Goal: Navigation & Orientation: Find specific page/section

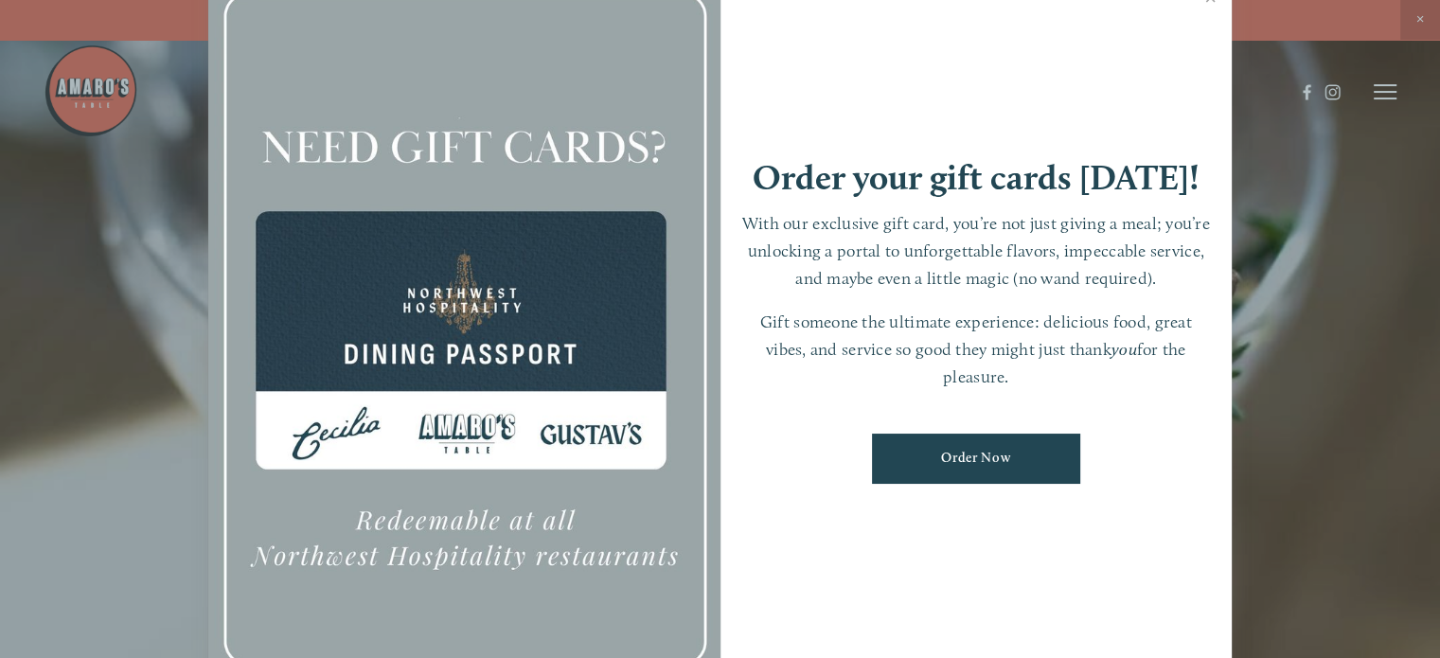
click at [1418, 16] on div at bounding box center [720, 329] width 1440 height 658
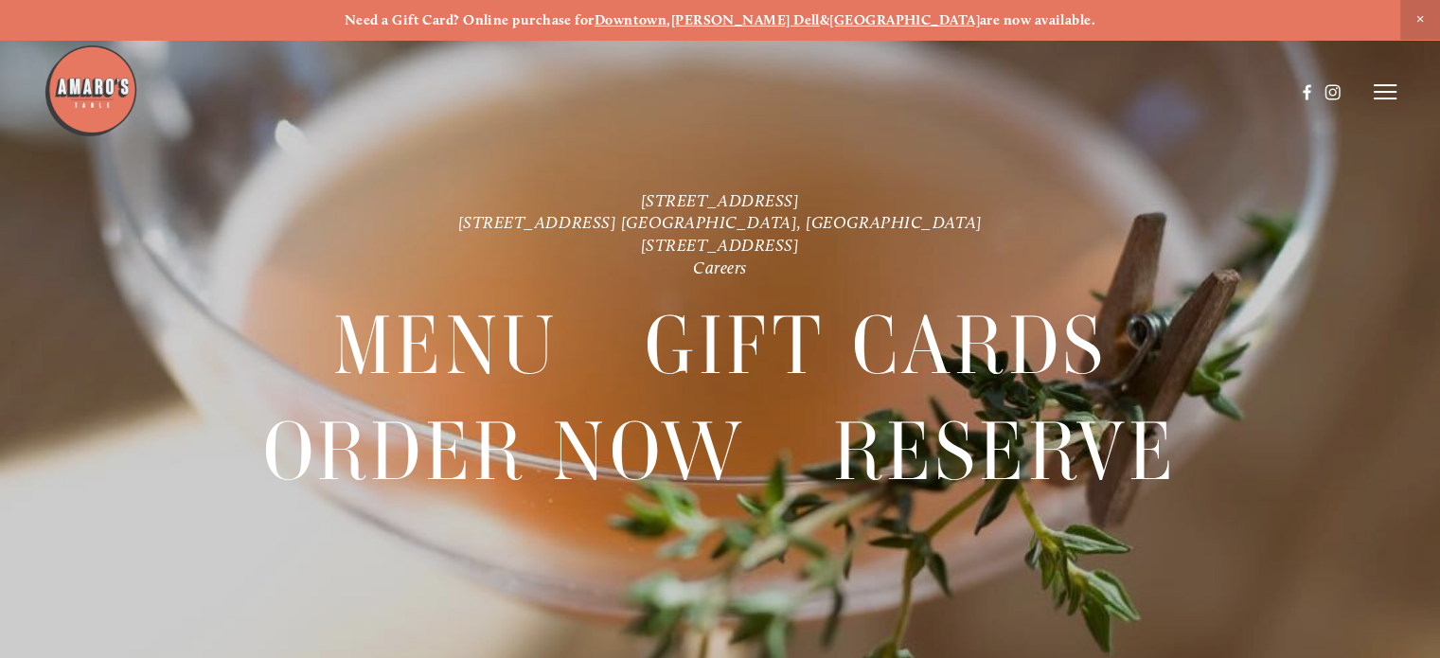
click at [1378, 95] on icon at bounding box center [1384, 91] width 23 height 17
click at [1036, 92] on span "Menu" at bounding box center [1044, 91] width 35 height 16
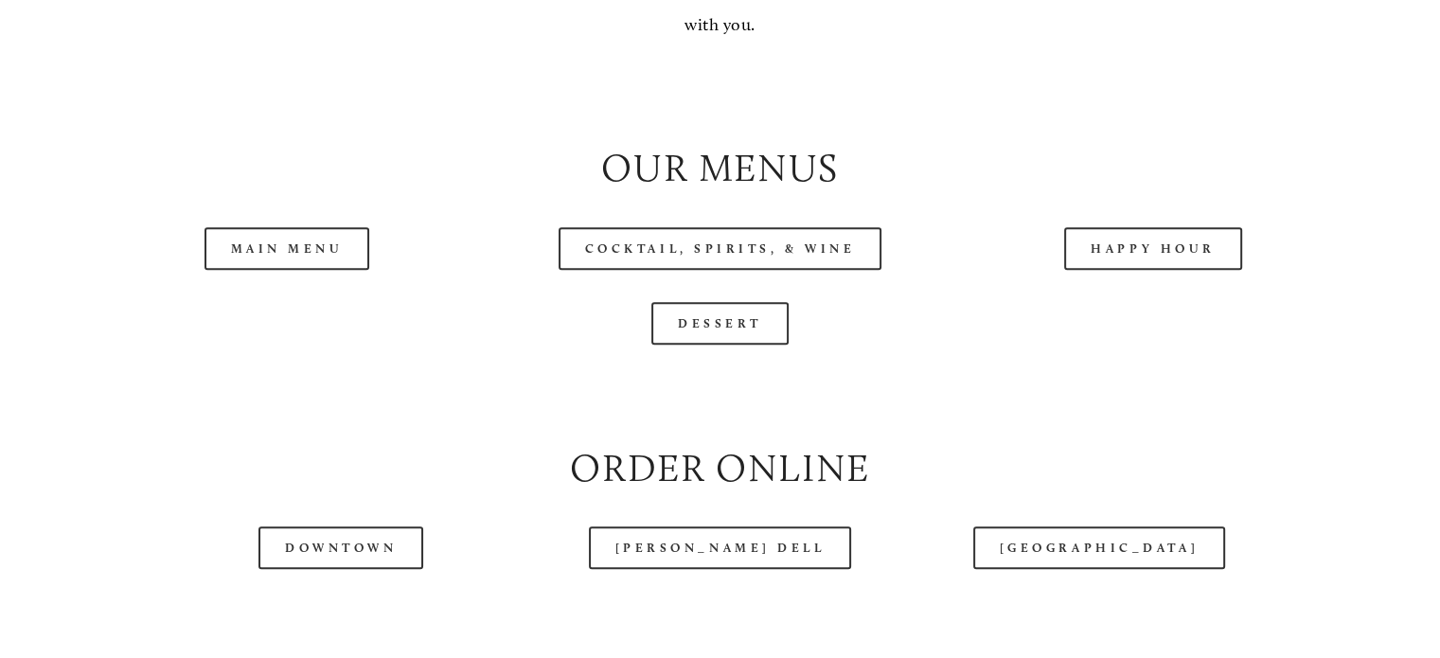
scroll to position [1870, 0]
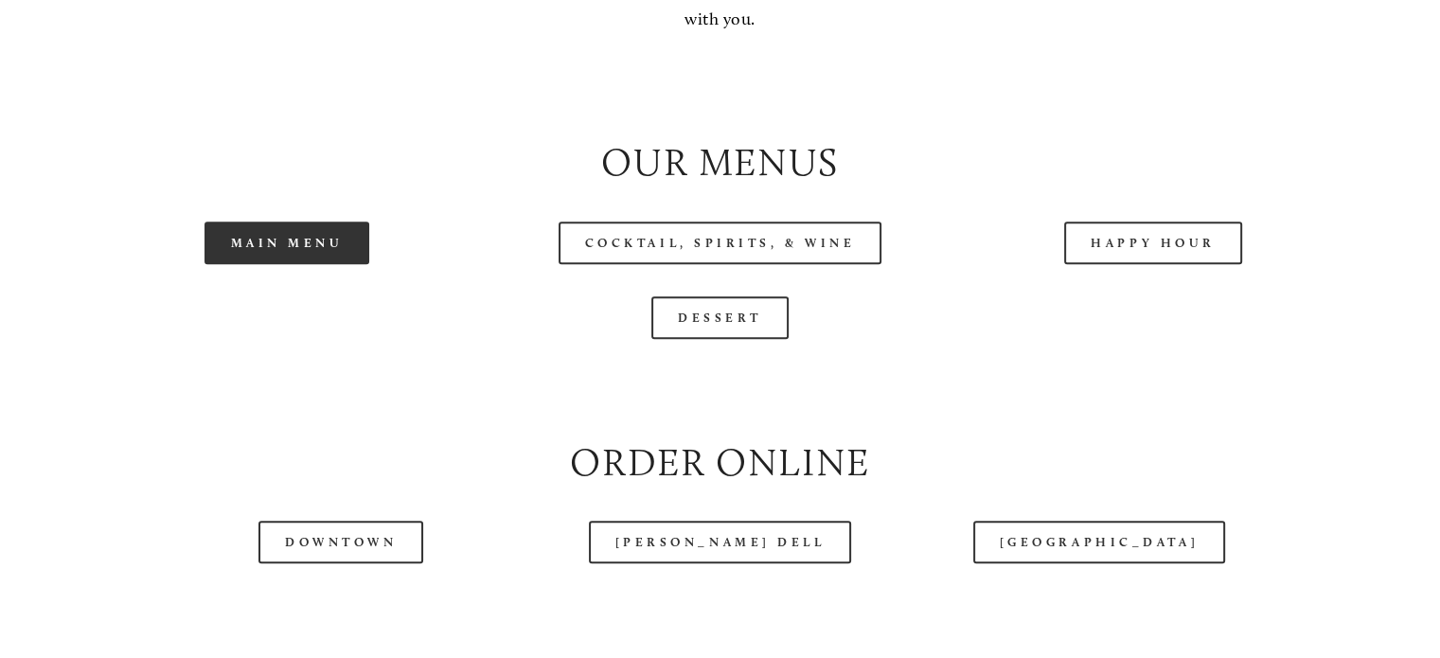
click at [288, 264] on link "Main Menu" at bounding box center [287, 242] width 166 height 43
